Goal: Transaction & Acquisition: Purchase product/service

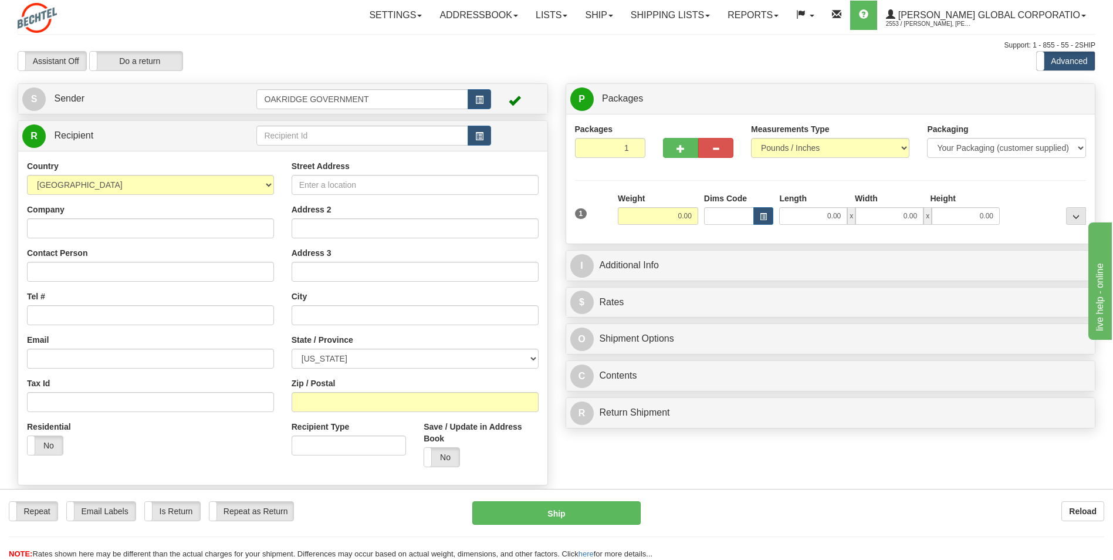
click at [513, 100] on span at bounding box center [515, 100] width 12 height 12
click at [94, 95] on link "S Sender" at bounding box center [139, 99] width 234 height 24
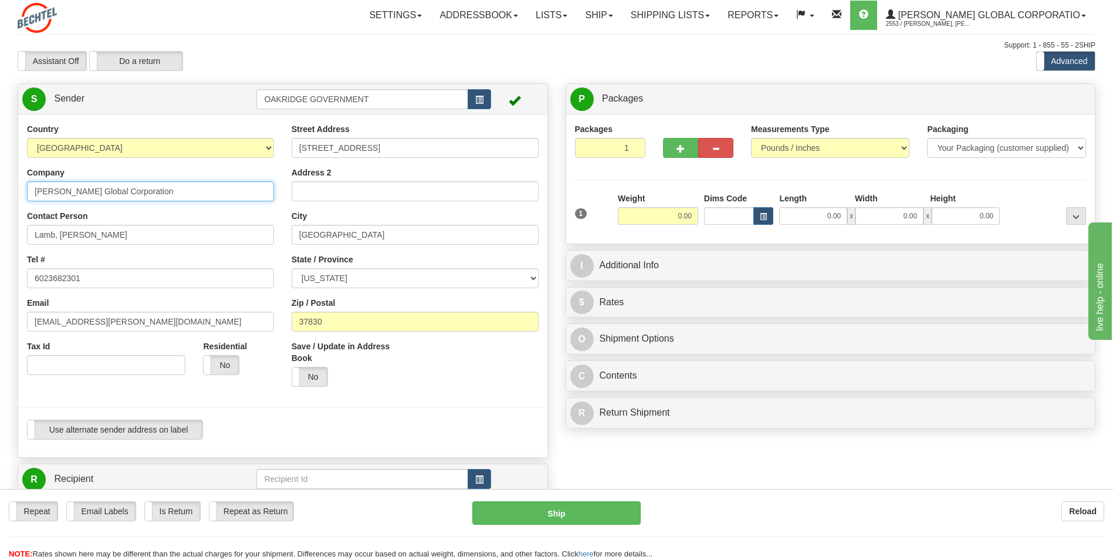
click at [168, 197] on input "[PERSON_NAME] Global Corporation" at bounding box center [150, 191] width 247 height 20
type input "B"
type input "[PERSON_NAME] Inc"
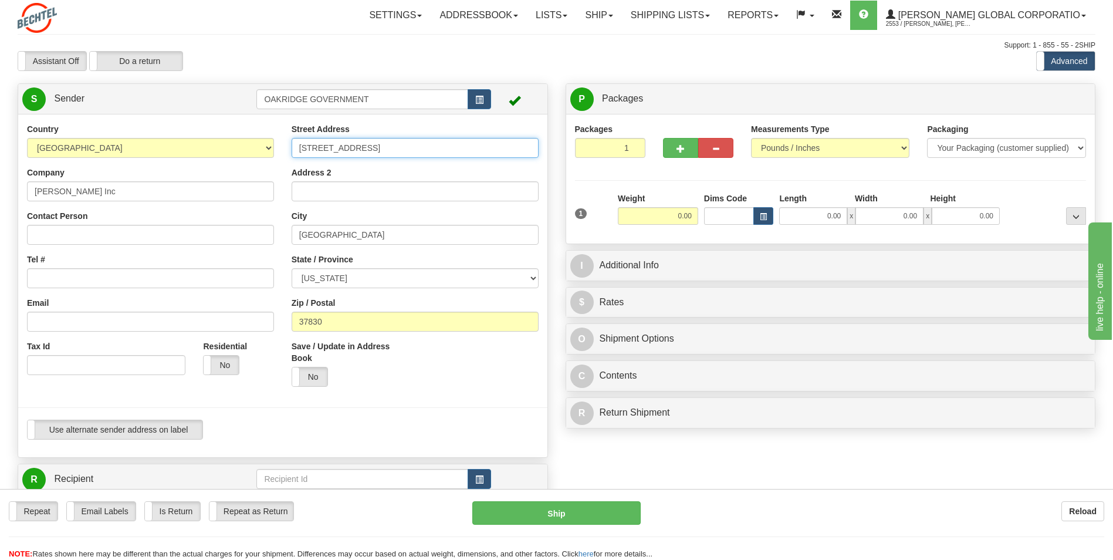
click at [408, 147] on input "[STREET_ADDRESS]" at bounding box center [415, 148] width 247 height 20
type input "1"
type input "1527 N 2000W"
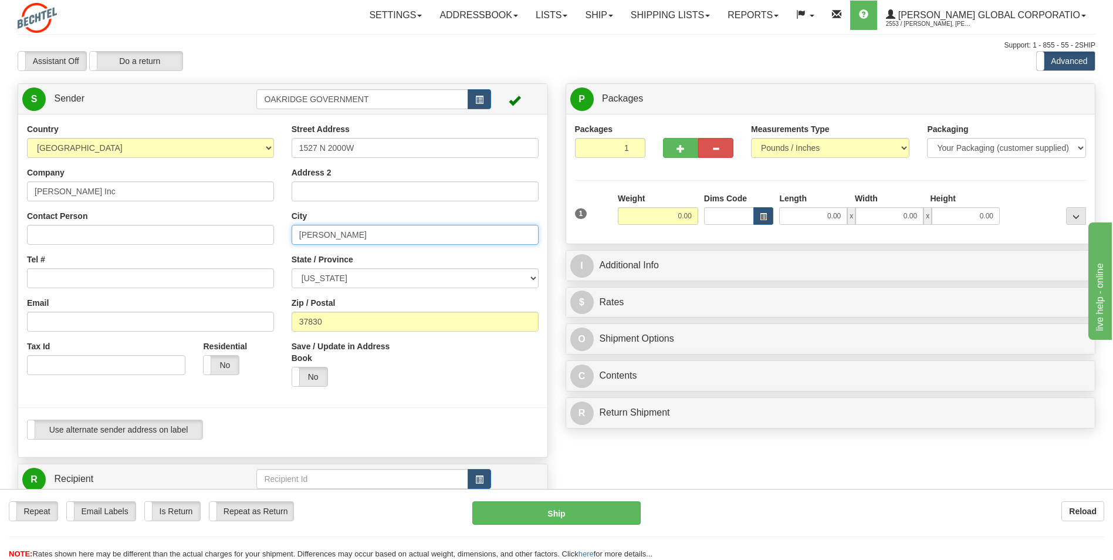
drag, startPoint x: 333, startPoint y: 231, endPoint x: 247, endPoint y: 239, distance: 86.1
click at [247, 239] on div "Country [GEOGRAPHIC_DATA] [GEOGRAPHIC_DATA] [GEOGRAPHIC_DATA] [GEOGRAPHIC_DATA]…" at bounding box center [282, 285] width 529 height 325
type input "o"
type input "[PERSON_NAME]"
select select "UT"
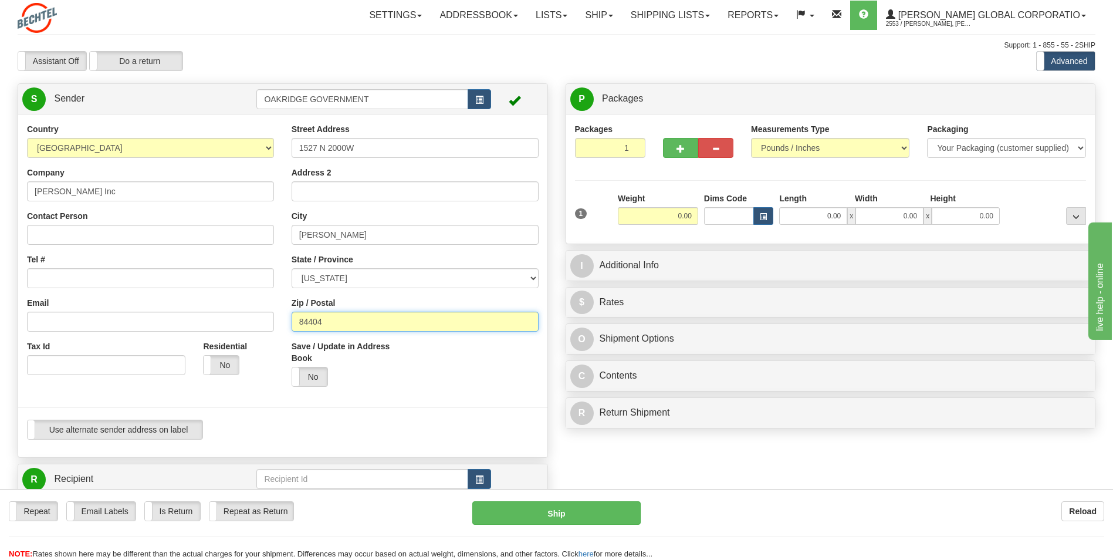
type input "84404"
click at [283, 312] on div "Street Address 1527 N 2000W Address 2 [GEOGRAPHIC_DATA][PERSON_NAME] State / Pr…" at bounding box center [415, 259] width 265 height 272
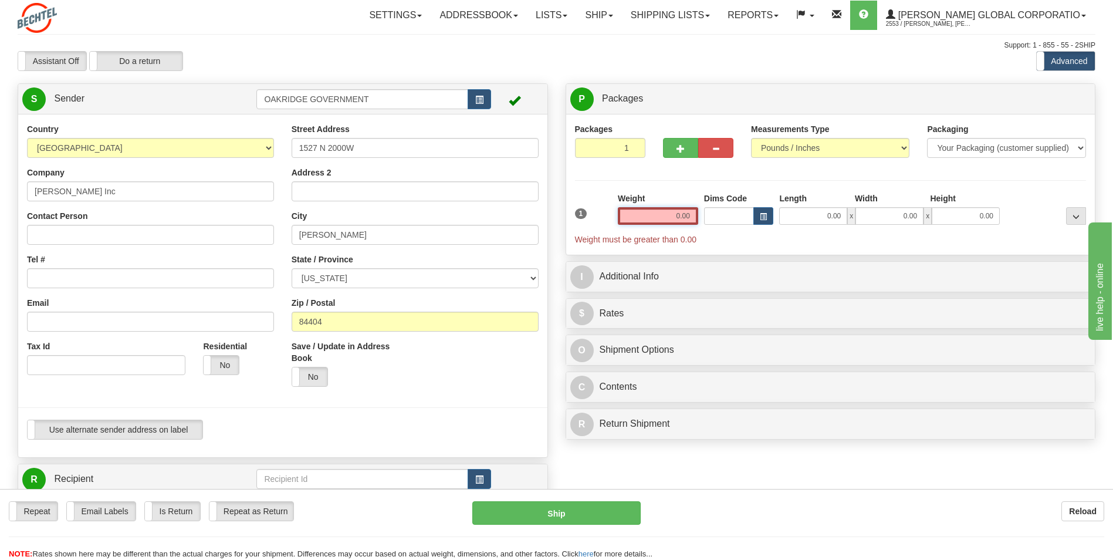
click at [680, 213] on input "0.00" at bounding box center [658, 216] width 80 height 18
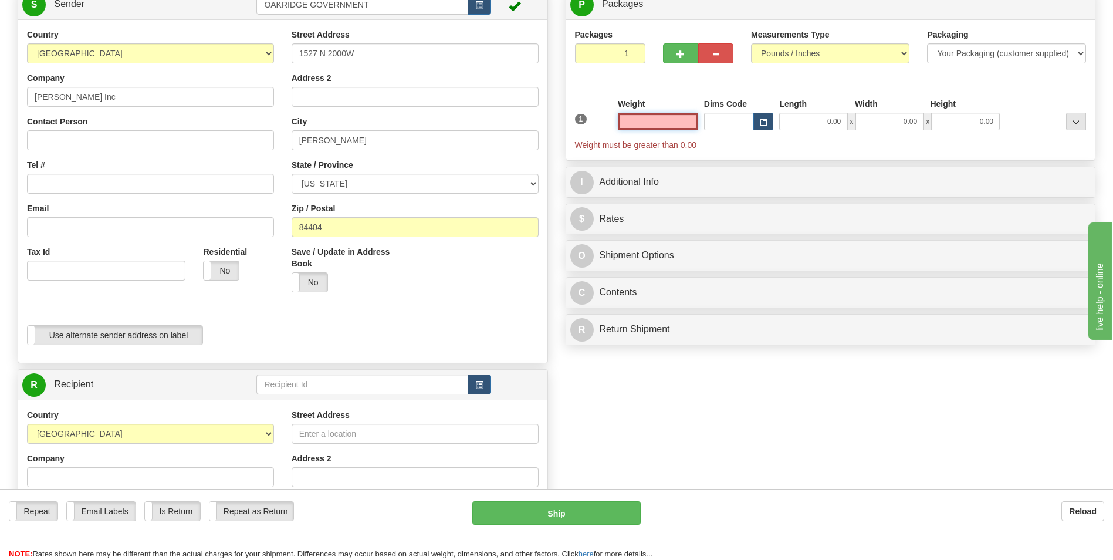
scroll to position [59, 0]
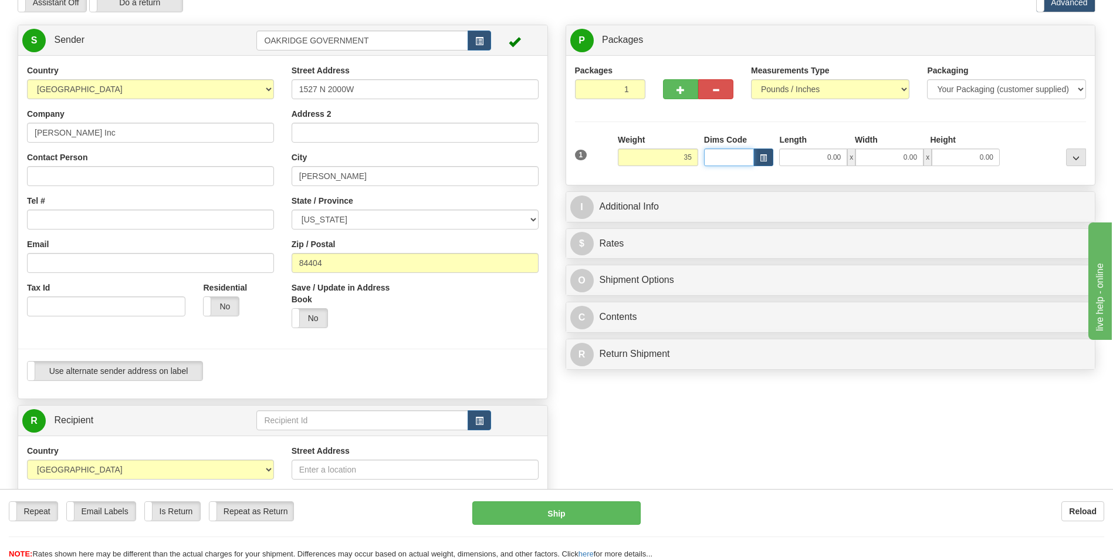
type input "35.00"
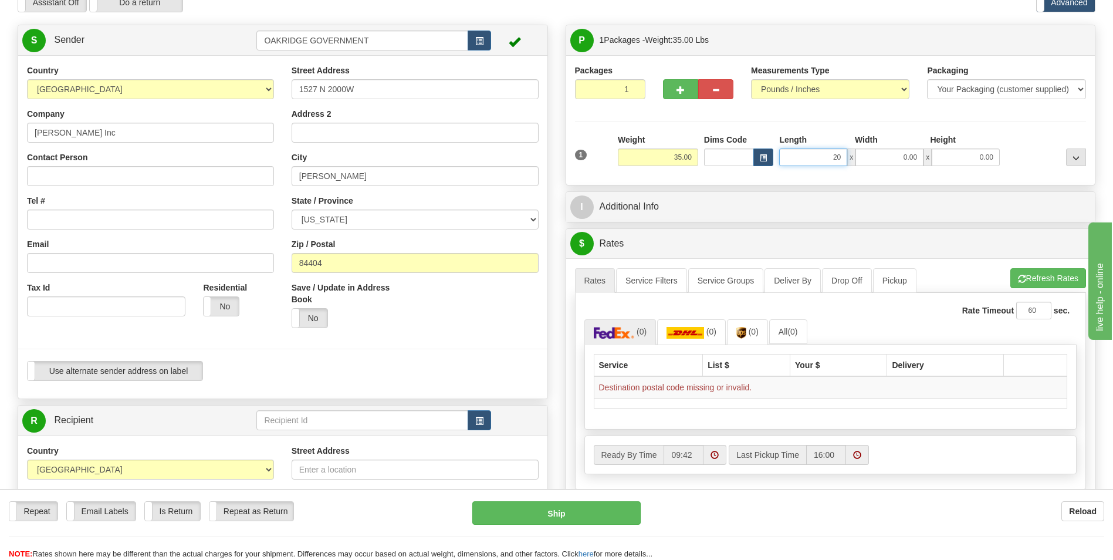
type input "20.00"
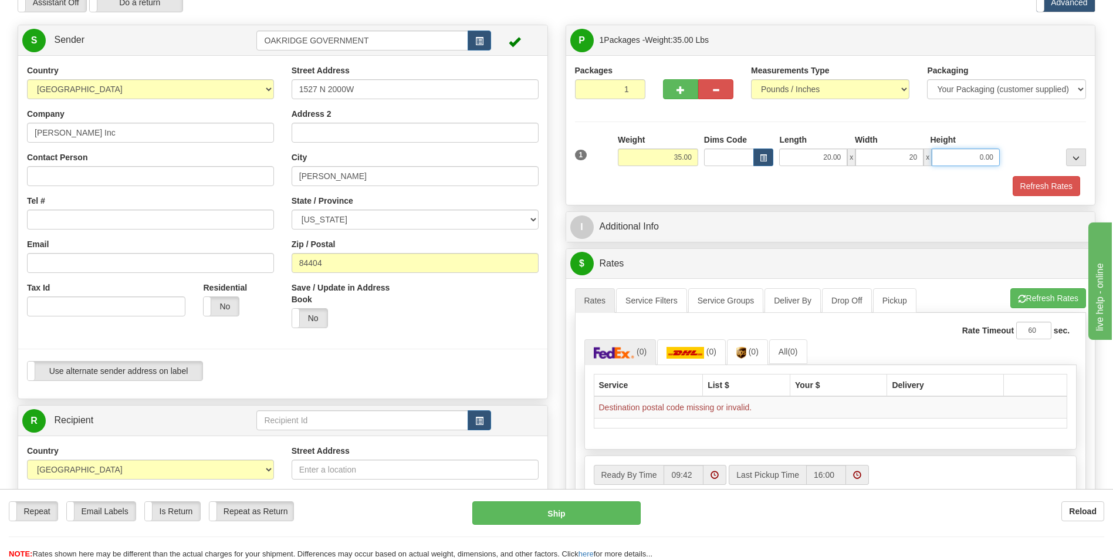
type input "20.00"
type input "13.00"
click at [646, 190] on div "Refresh Rates" at bounding box center [831, 186] width 518 height 20
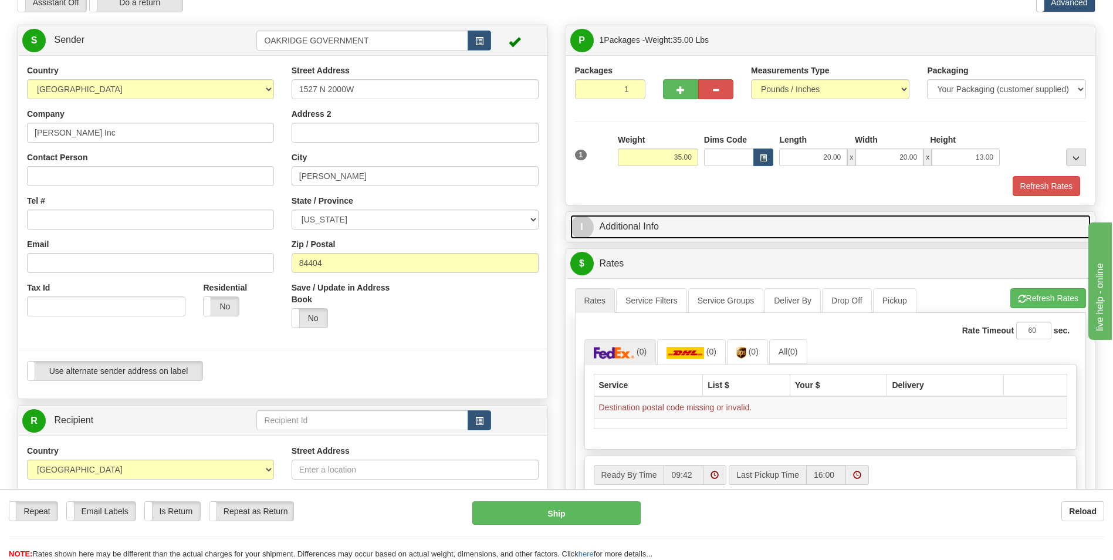
click at [676, 222] on link "I Additional Info" at bounding box center [830, 227] width 521 height 24
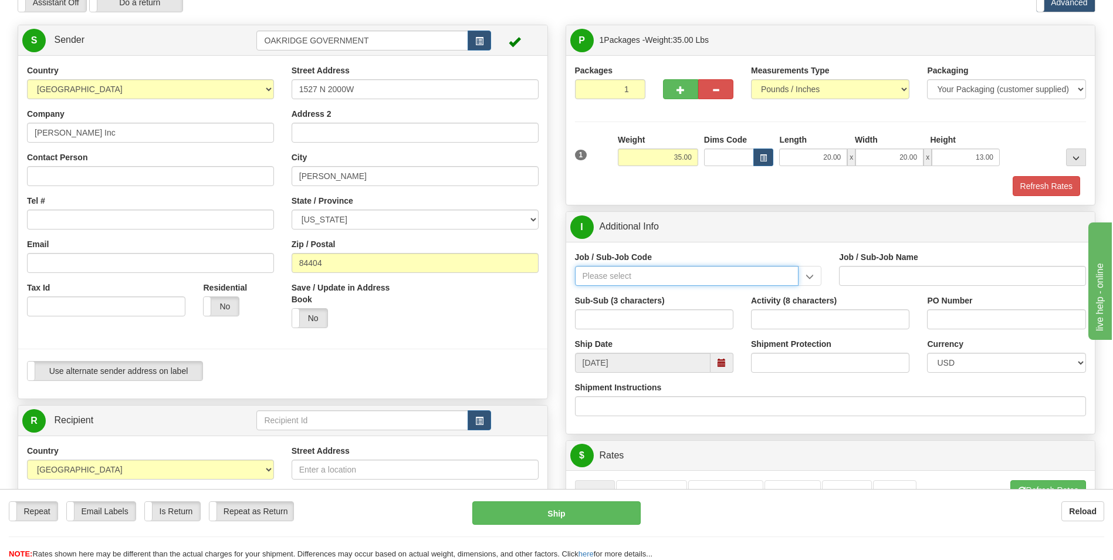
click at [619, 276] on input "Job / Sub-Job Code" at bounding box center [687, 276] width 224 height 20
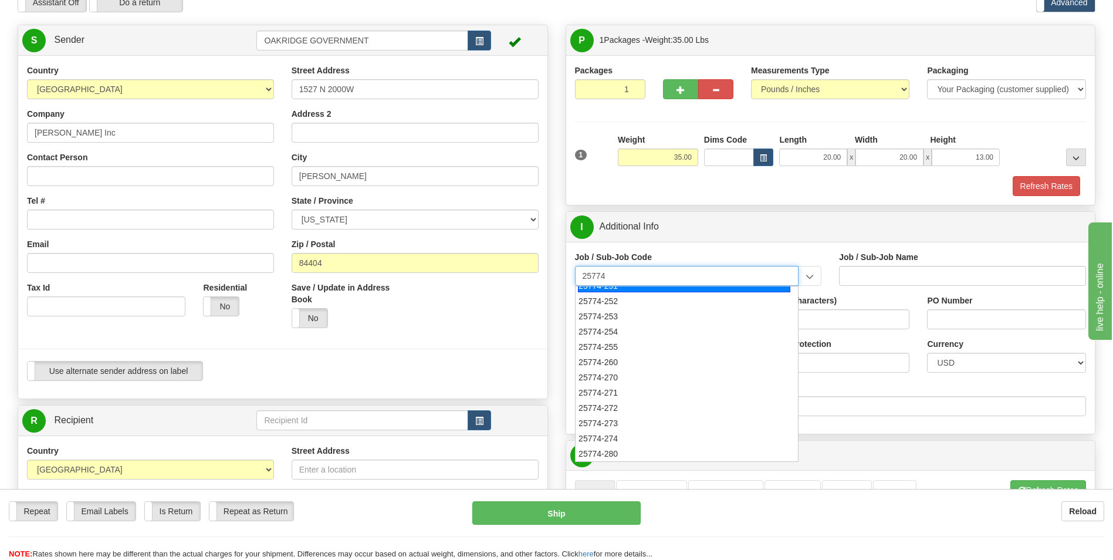
scroll to position [168, 0]
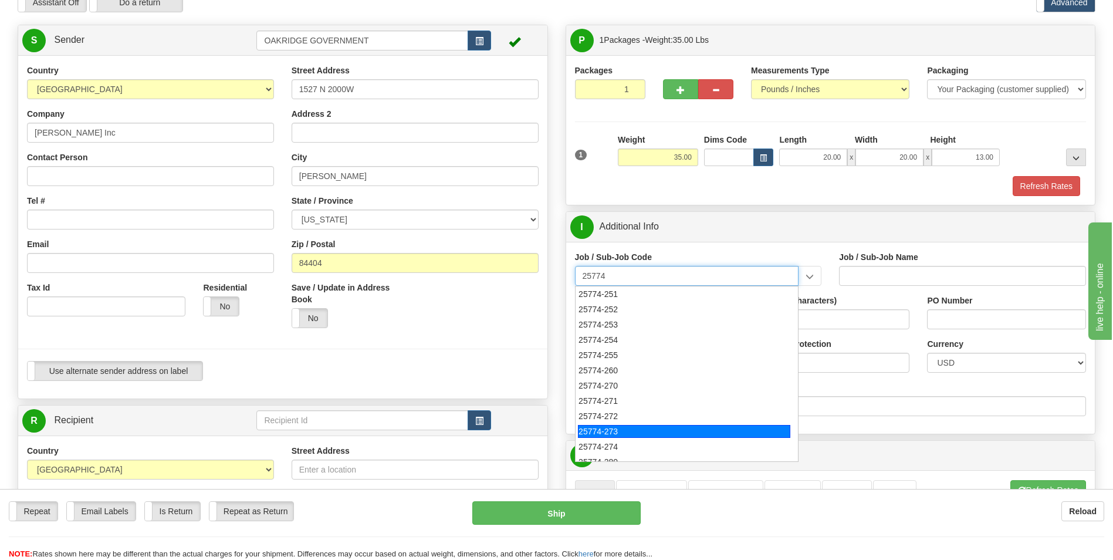
click at [612, 426] on div "25774-273" at bounding box center [684, 431] width 212 height 13
type input "25774-273"
type input "UPF - BNI ODCS NON-TAXABLE PER TN TAX CODE"
type input "25774-273"
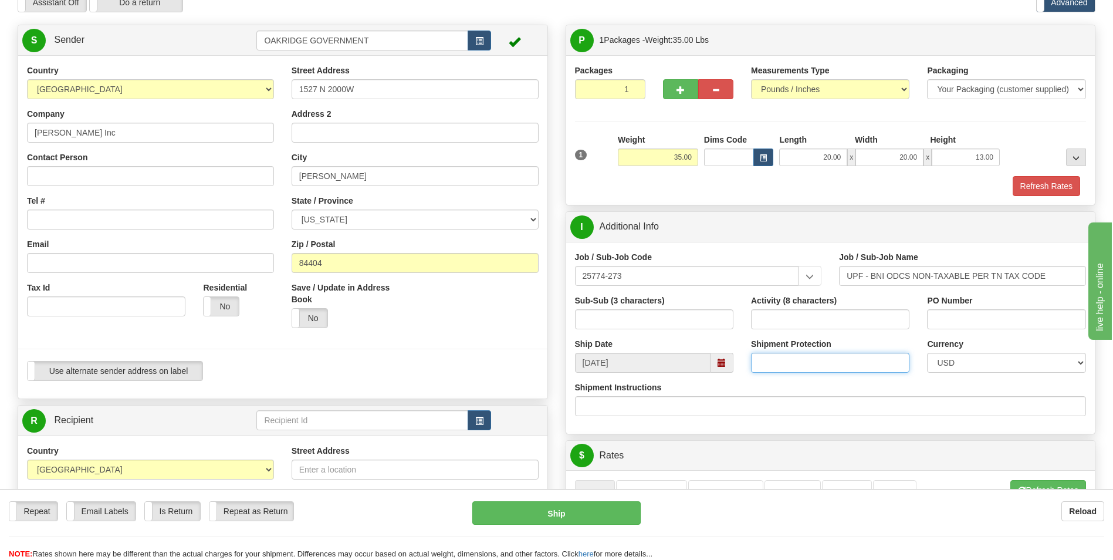
click at [842, 363] on input "Shipment Protection" at bounding box center [830, 363] width 158 height 20
type input "40000"
click at [906, 392] on div "Shipment Instructions" at bounding box center [831, 398] width 512 height 35
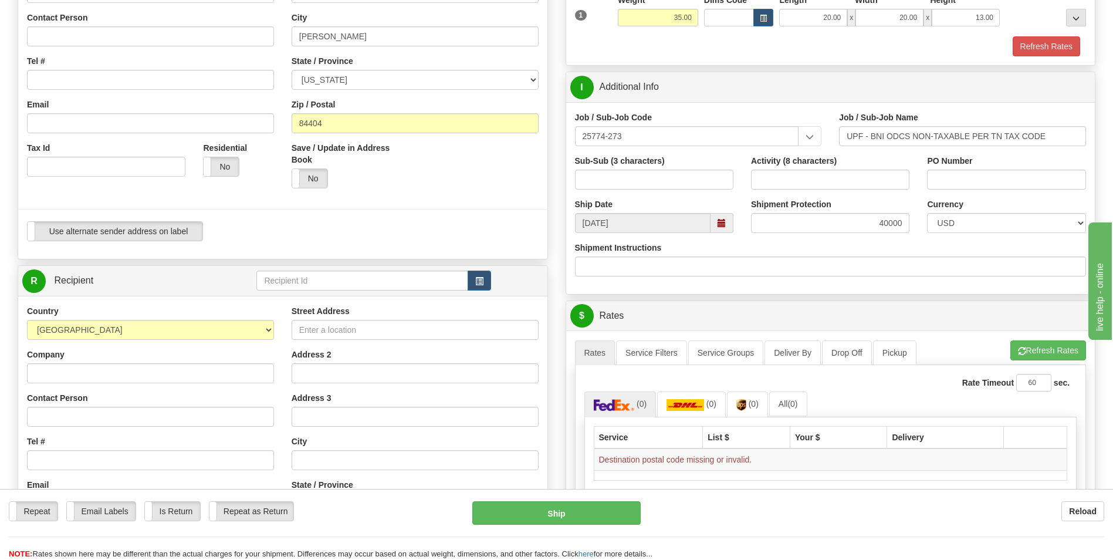
scroll to position [235, 0]
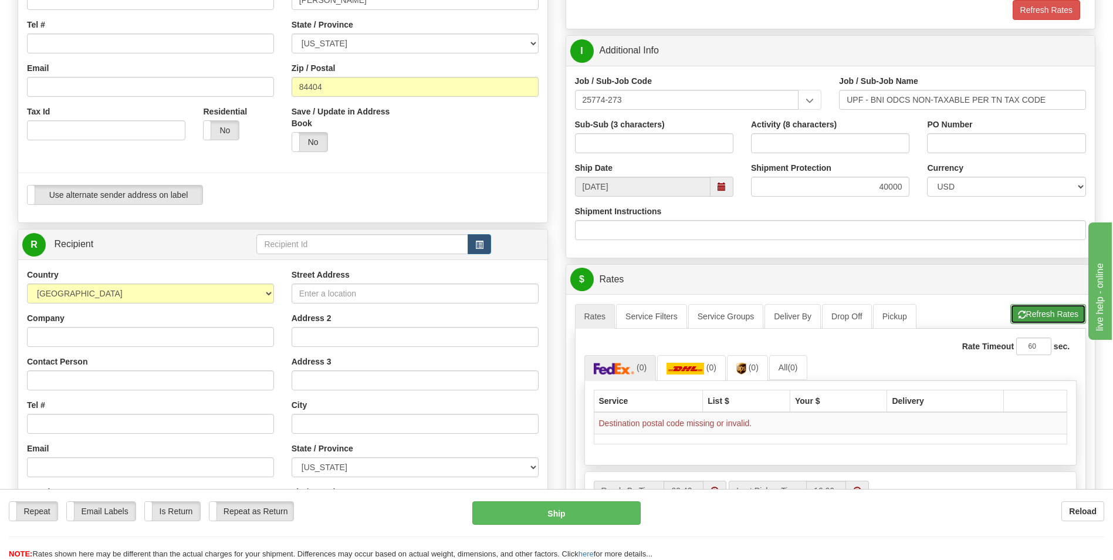
click at [1041, 314] on button "Refresh Rates" at bounding box center [1049, 314] width 76 height 20
click at [340, 282] on div "Street Address" at bounding box center [415, 286] width 247 height 35
click at [330, 295] on input "Street Address" at bounding box center [415, 293] width 247 height 20
type input "765 PERIMETER RD"
type input "BNI/UPF Shipping"
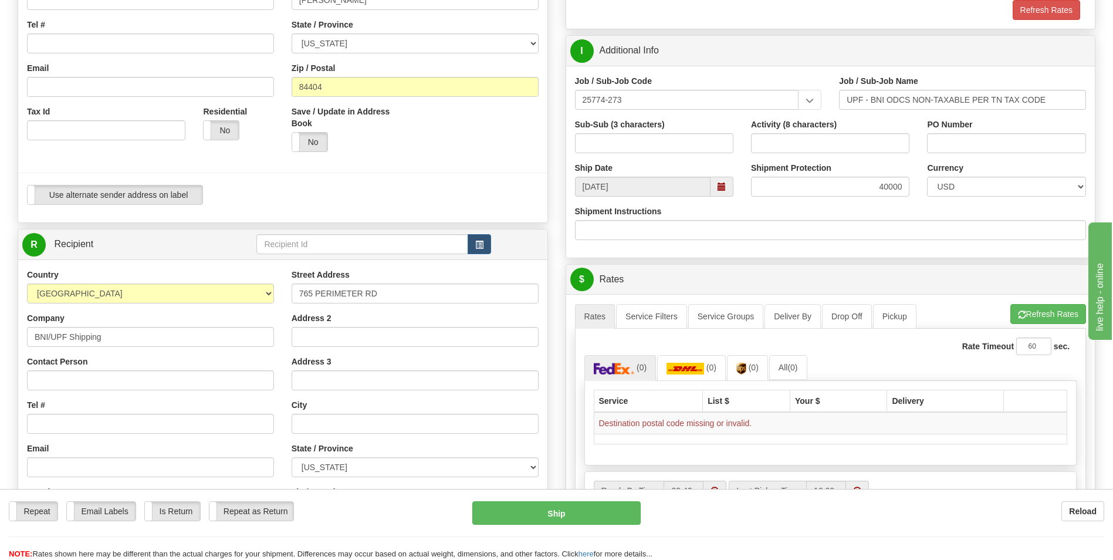
type input "[PERSON_NAME]"
type input "Warehouse 1065E"
type input "[GEOGRAPHIC_DATA]"
select select "TN"
type input "37830"
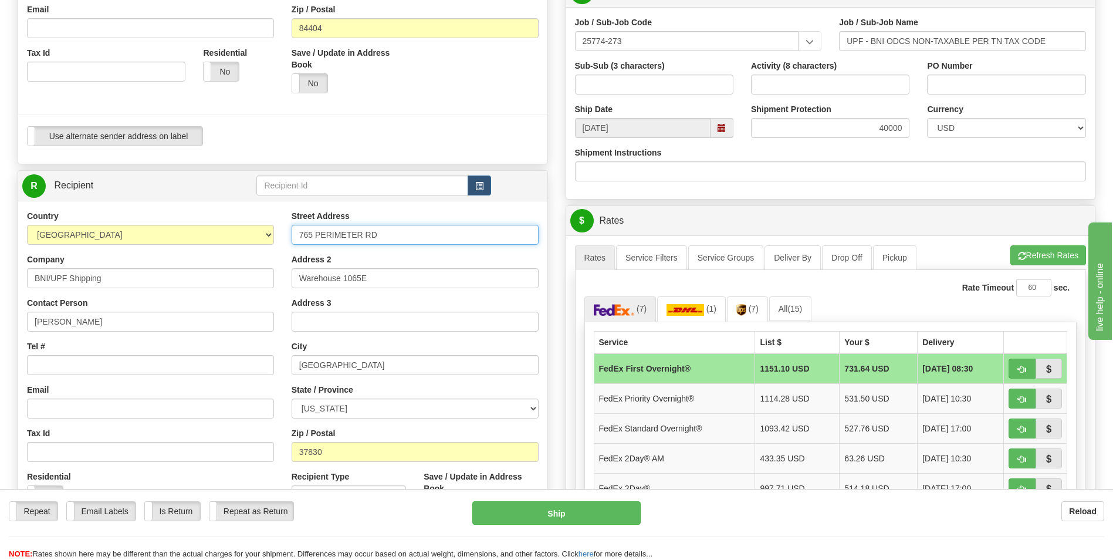
scroll to position [352, 0]
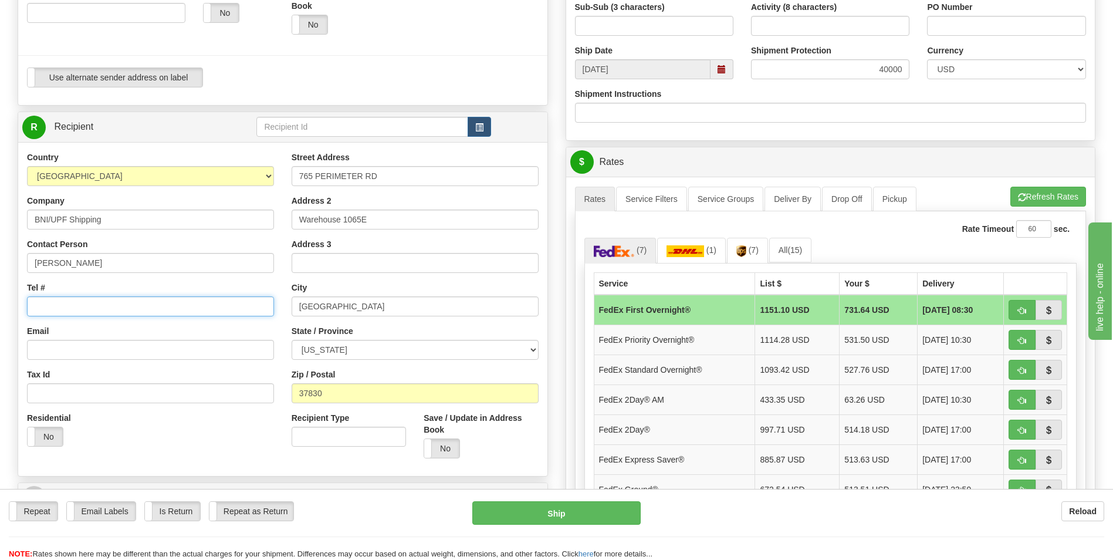
click at [85, 309] on input "Tel #" at bounding box center [150, 306] width 247 height 20
type input "7068144019"
click at [148, 325] on div "Email" at bounding box center [150, 342] width 247 height 35
click at [744, 252] on img at bounding box center [742, 251] width 10 height 12
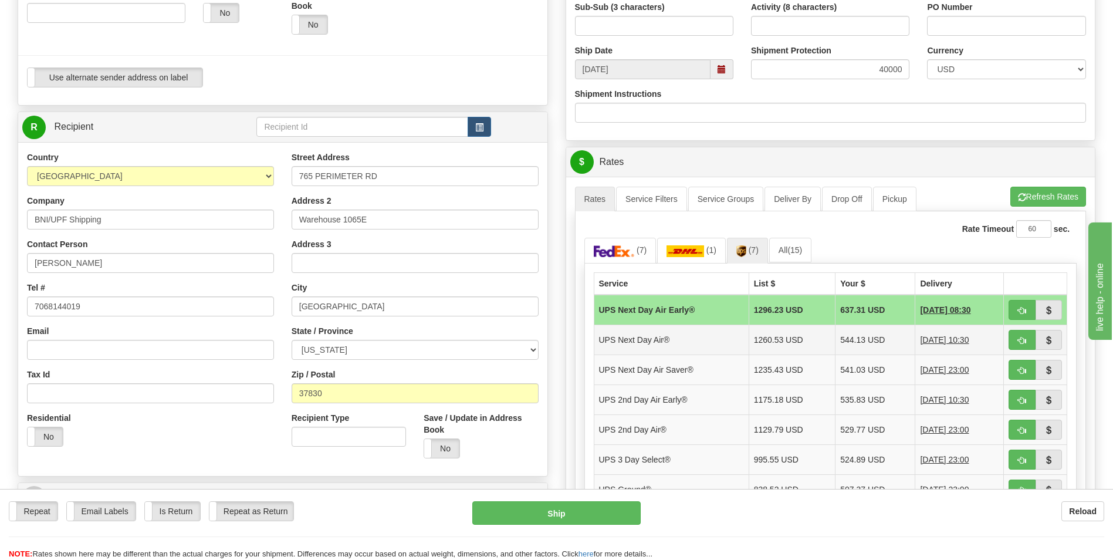
click at [862, 339] on td "544.13 USD" at bounding box center [876, 340] width 80 height 30
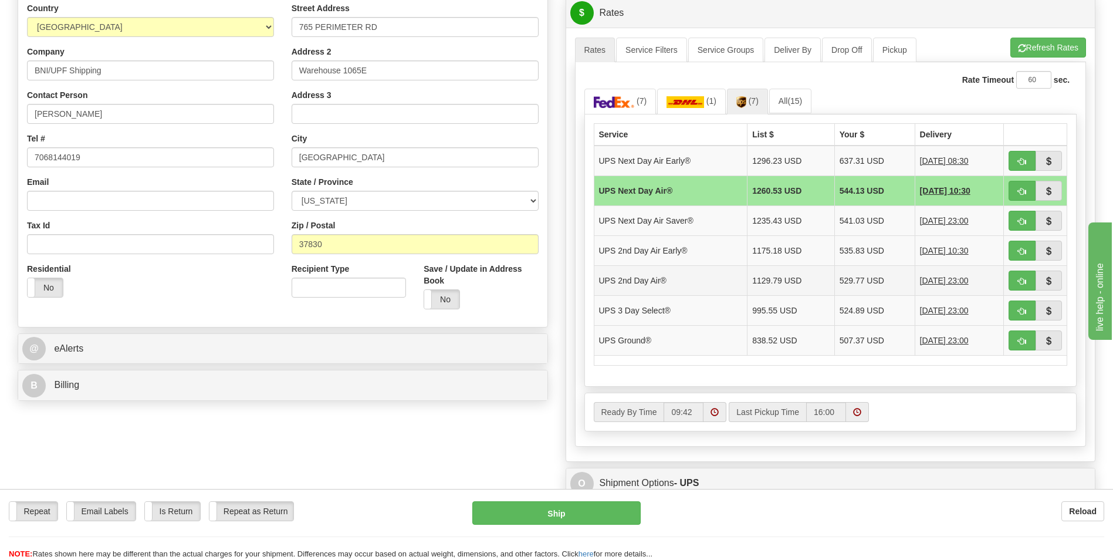
scroll to position [470, 0]
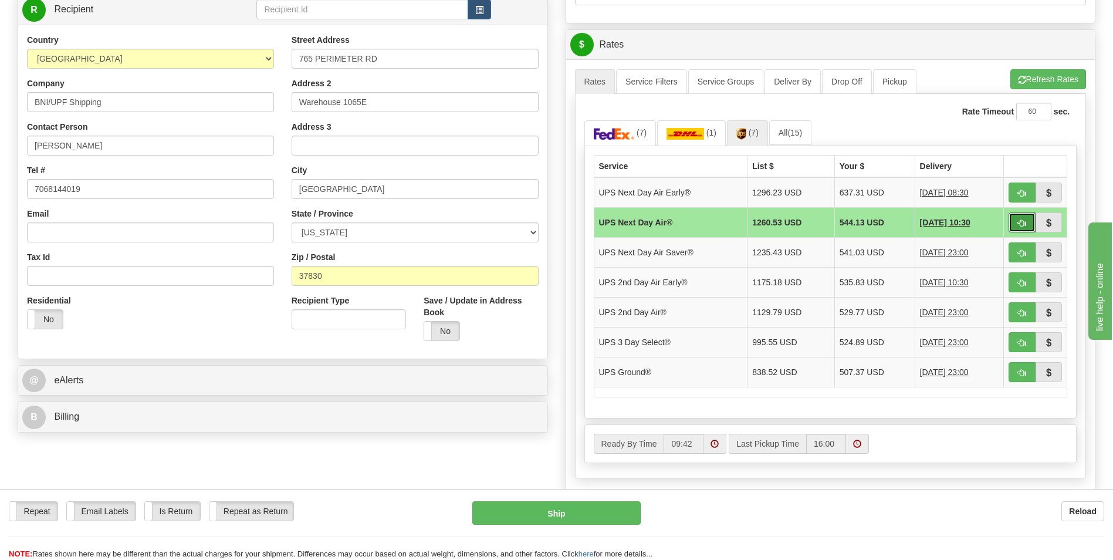
click at [1022, 224] on span "button" at bounding box center [1022, 224] width 8 height 8
type input "01"
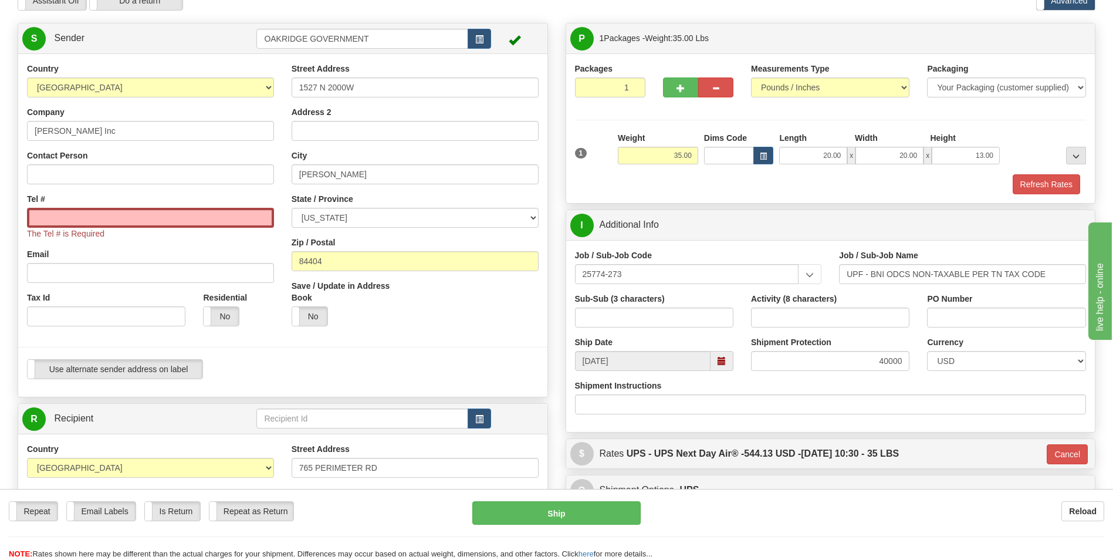
scroll to position [59, 0]
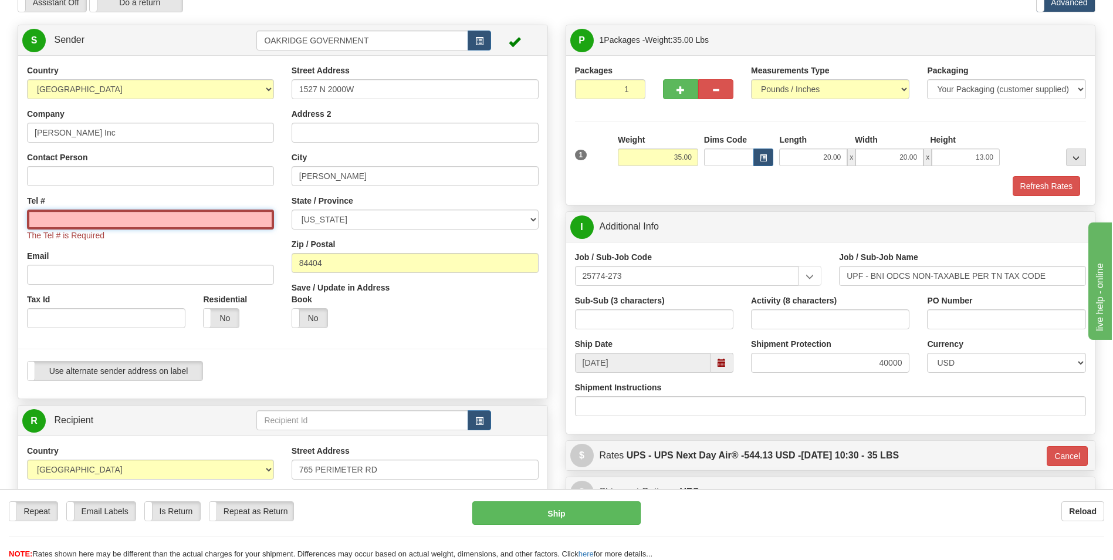
click at [154, 222] on input "Tel #" at bounding box center [150, 220] width 247 height 20
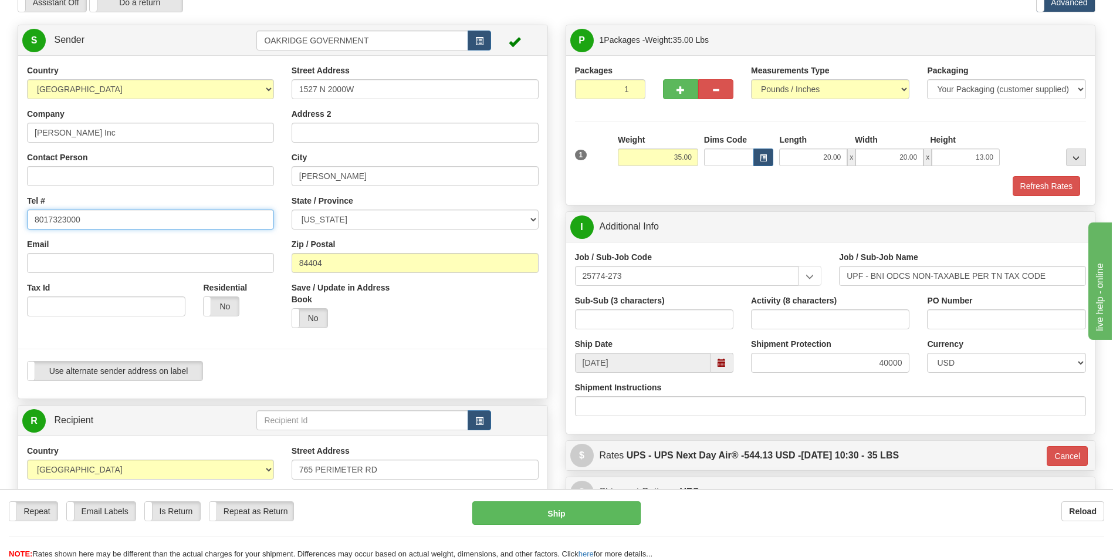
type input "8017323000"
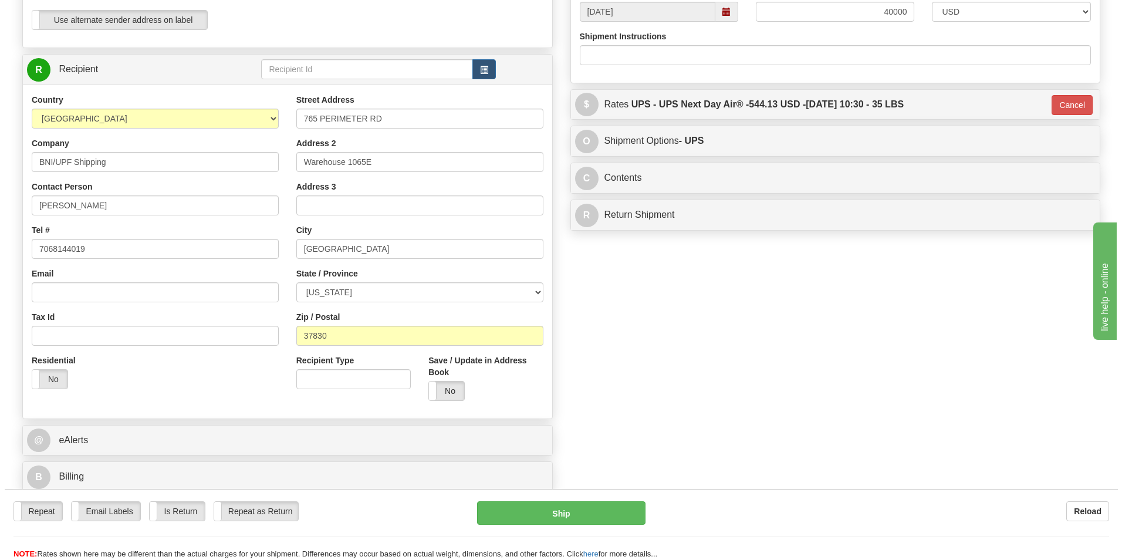
scroll to position [411, 0]
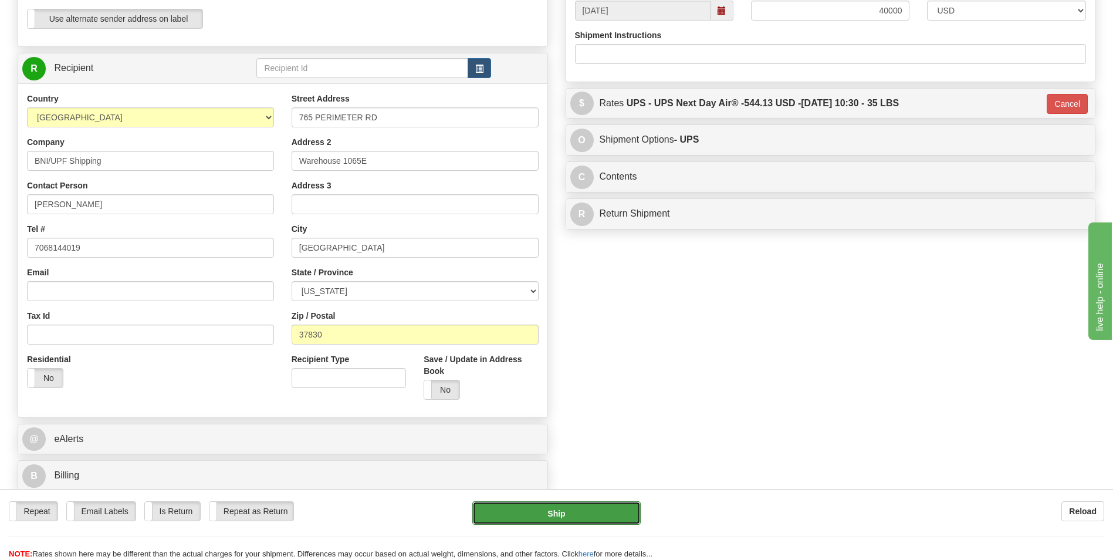
click at [541, 512] on button "Ship" at bounding box center [556, 512] width 168 height 23
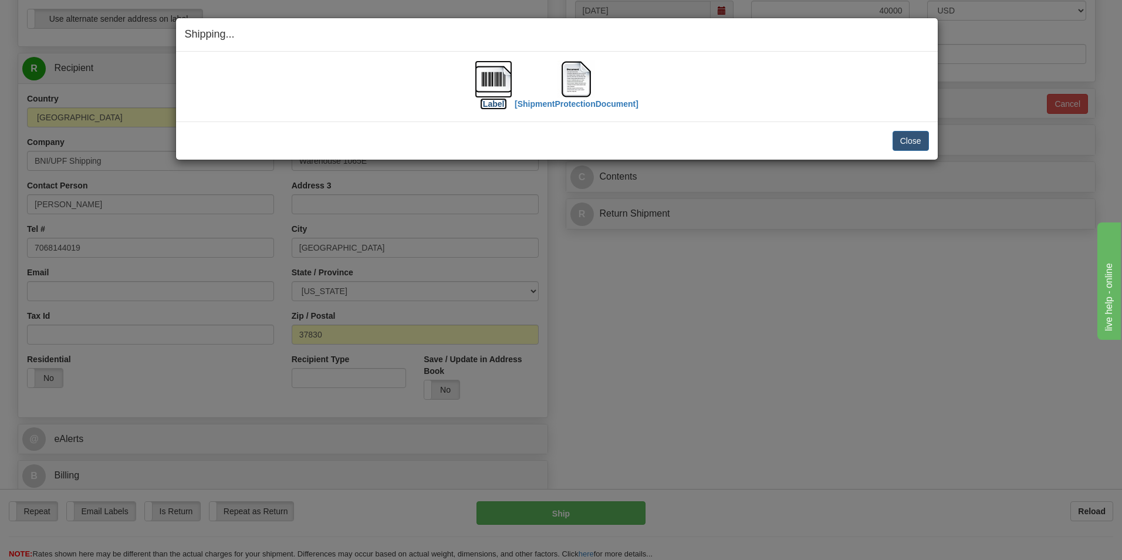
click at [489, 86] on img at bounding box center [494, 79] width 38 height 38
click at [587, 77] on img at bounding box center [577, 79] width 38 height 38
click at [941, 274] on div "Shipping... Your SHIPMENT will EXPIRE in [Label] [ShipmentProtectionDocument] I…" at bounding box center [561, 280] width 1122 height 560
click at [913, 139] on button "Close" at bounding box center [911, 141] width 36 height 20
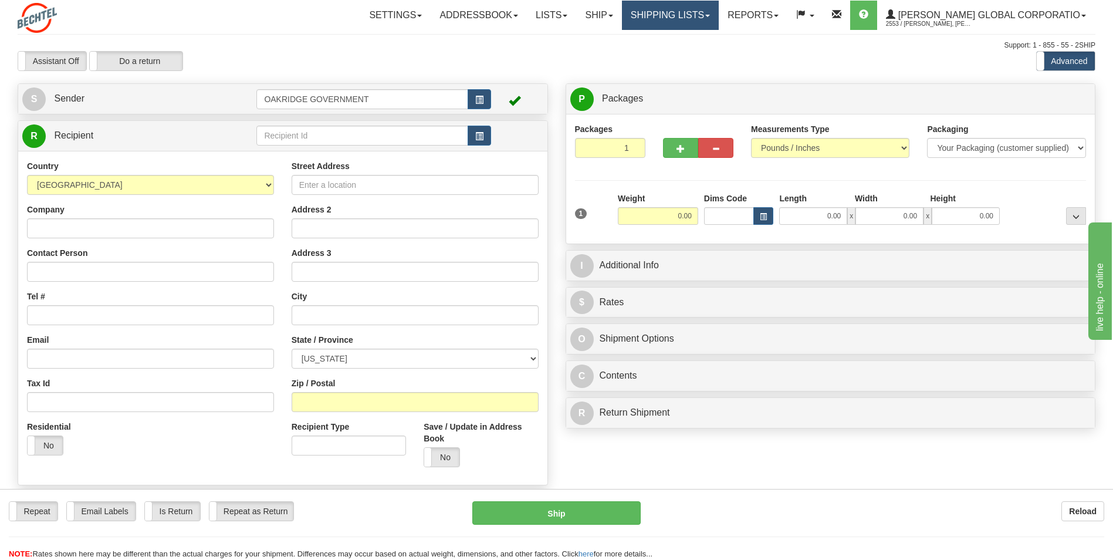
click at [664, 14] on link "Shipping lists" at bounding box center [670, 15] width 97 height 29
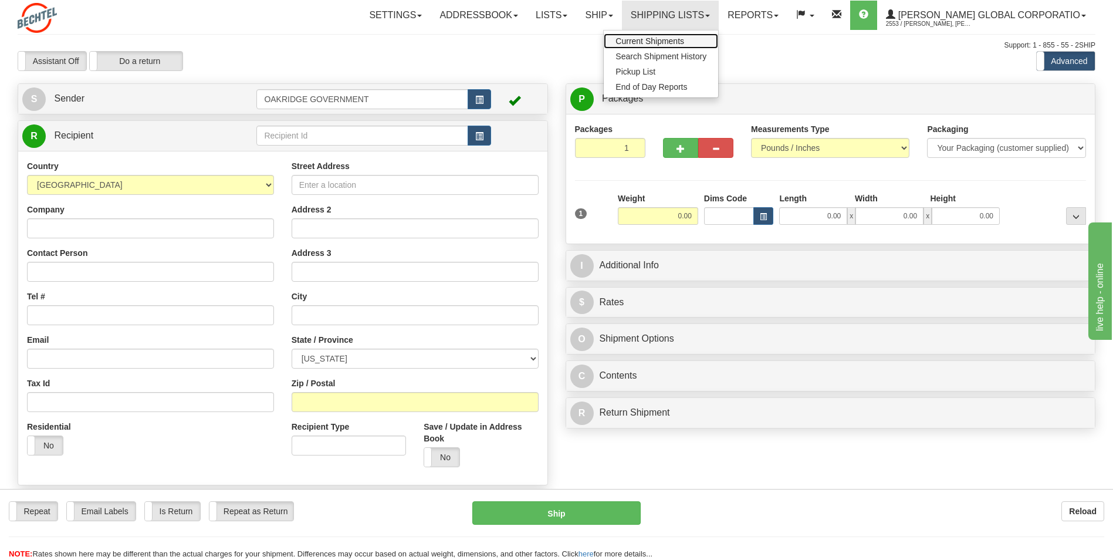
click at [667, 39] on span "Current Shipments" at bounding box center [650, 40] width 69 height 9
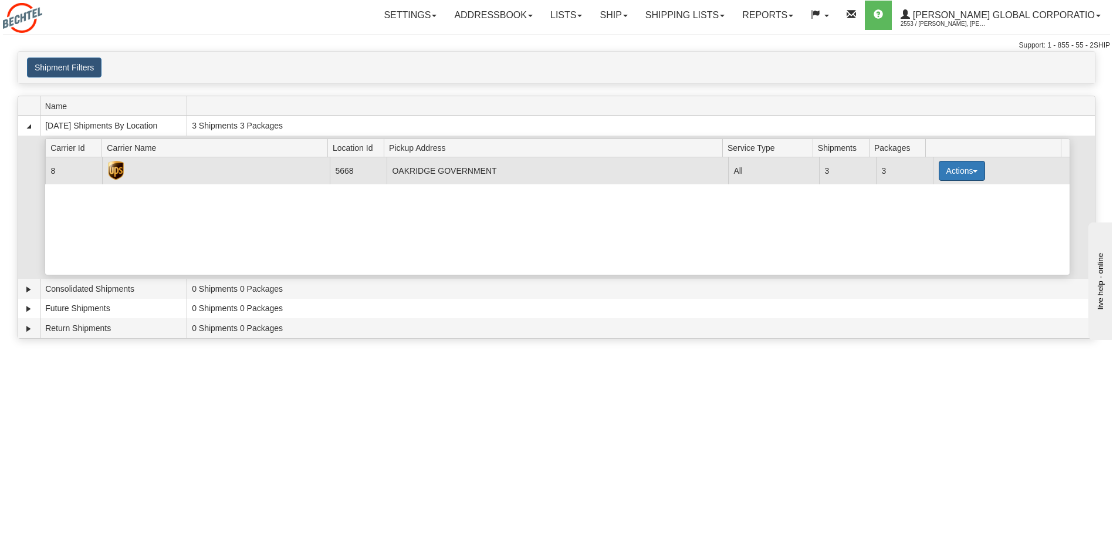
click at [955, 169] on button "Actions" at bounding box center [962, 171] width 47 height 20
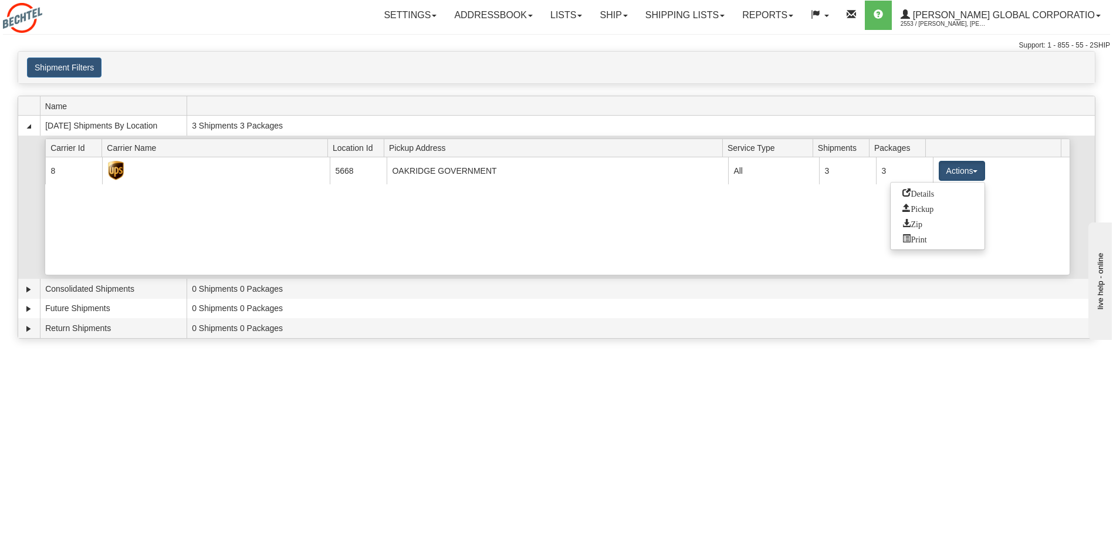
click at [921, 194] on span "Details" at bounding box center [919, 192] width 32 height 8
